Goal: Task Accomplishment & Management: Use online tool/utility

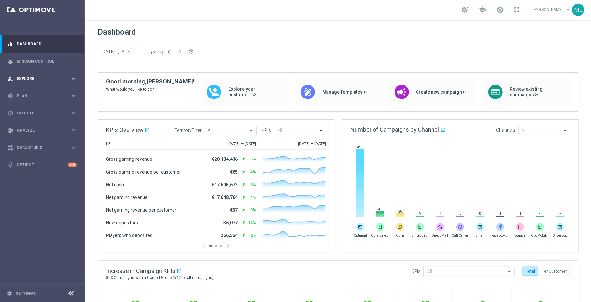
click at [74, 79] on icon "keyboard_arrow_right" at bounding box center [73, 78] width 6 height 6
click at [69, 174] on span "Plan" at bounding box center [44, 174] width 54 height 4
click at [73, 130] on icon "keyboard_arrow_right" at bounding box center [73, 129] width 6 height 6
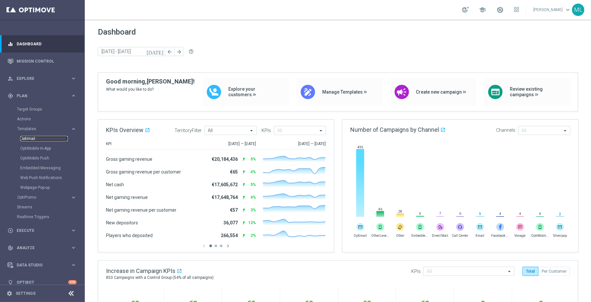
click at [32, 139] on link "Optimail" at bounding box center [44, 138] width 48 height 5
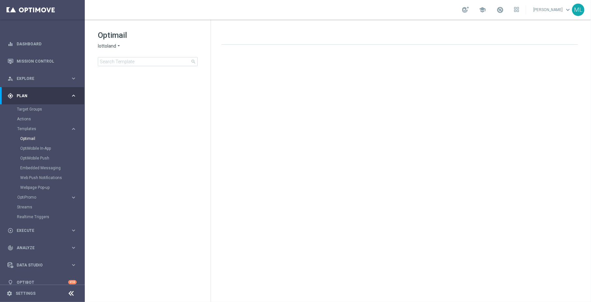
click at [119, 47] on icon "arrow_drop_down" at bounding box center [118, 46] width 5 height 6
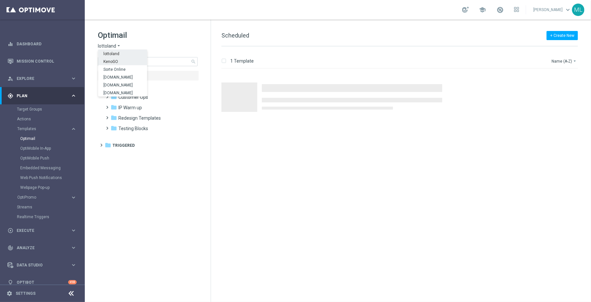
click at [120, 61] on div "KenoGO" at bounding box center [122, 61] width 49 height 8
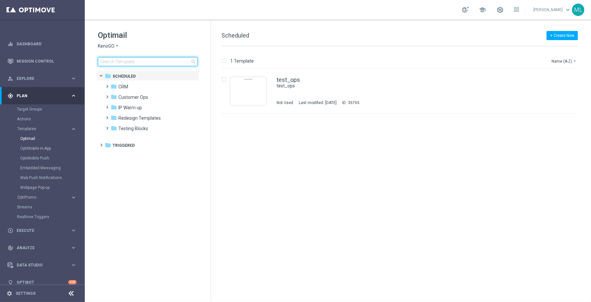
click at [120, 62] on input at bounding box center [148, 61] width 100 height 9
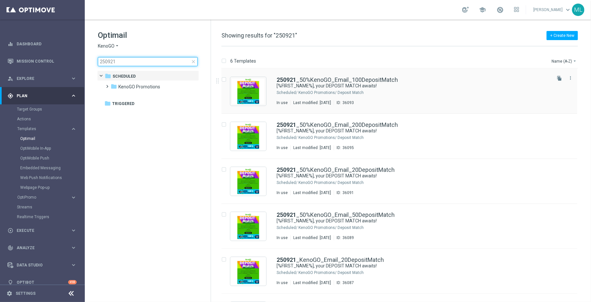
type input "250921"
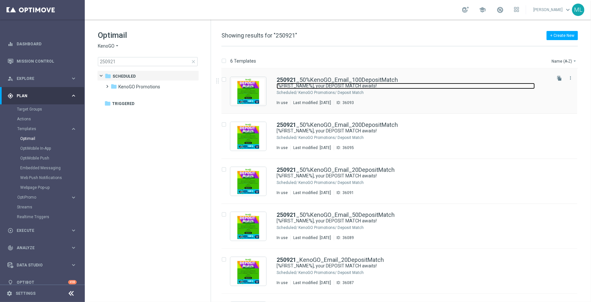
click at [396, 85] on link "[%FIRST_NAME%], your DEPOSIT MATCH awaits!" at bounding box center [406, 86] width 258 height 6
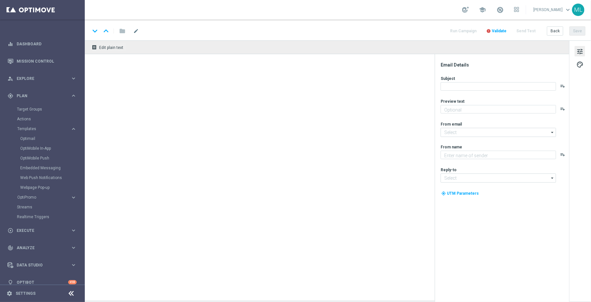
type textarea "Unlock your match inside"
type input "[EMAIL_ADDRESS][DOMAIN_NAME]"
type textarea "KenoGO"
type input "[EMAIL_ADDRESS][DOMAIN_NAME]"
